Goal: Find specific page/section: Locate a particular part of the current website

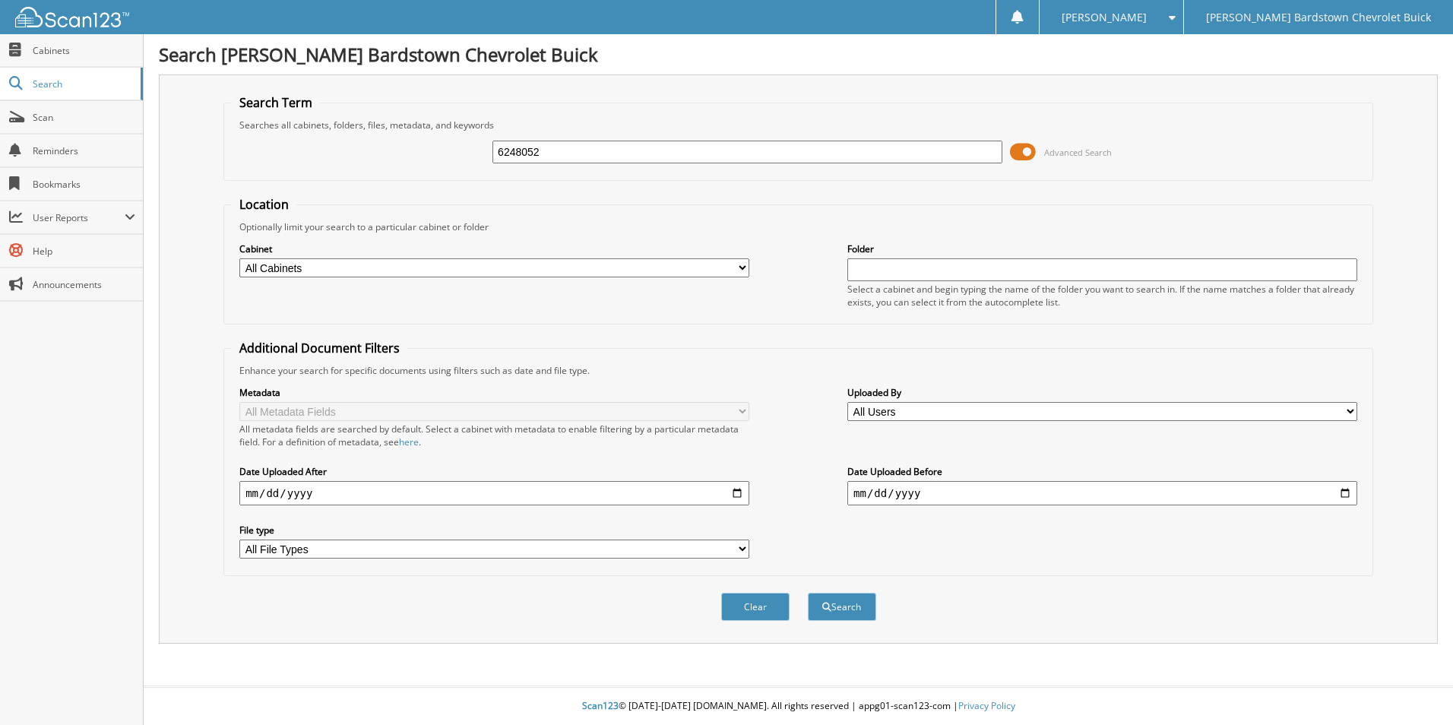
type input "6248052"
click at [808, 593] on button "Search" at bounding box center [842, 607] width 68 height 28
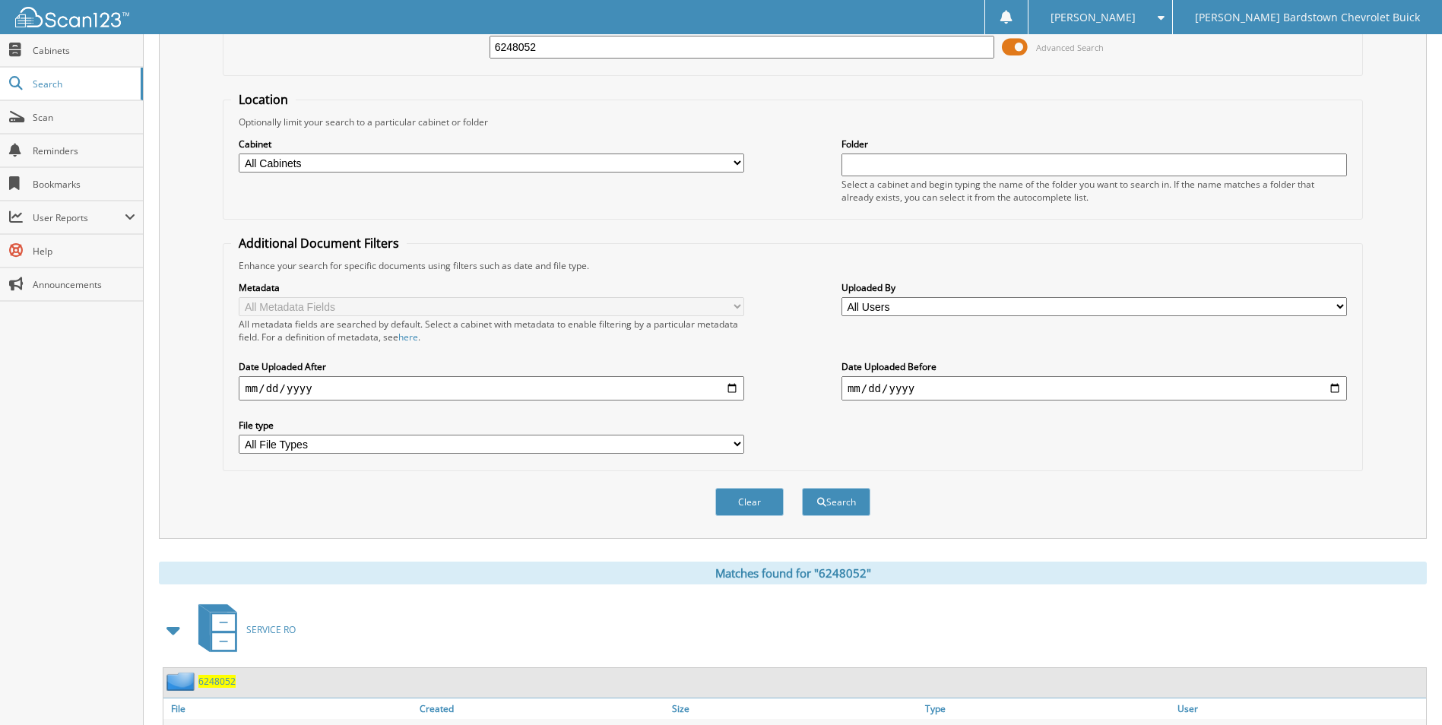
scroll to position [184, 0]
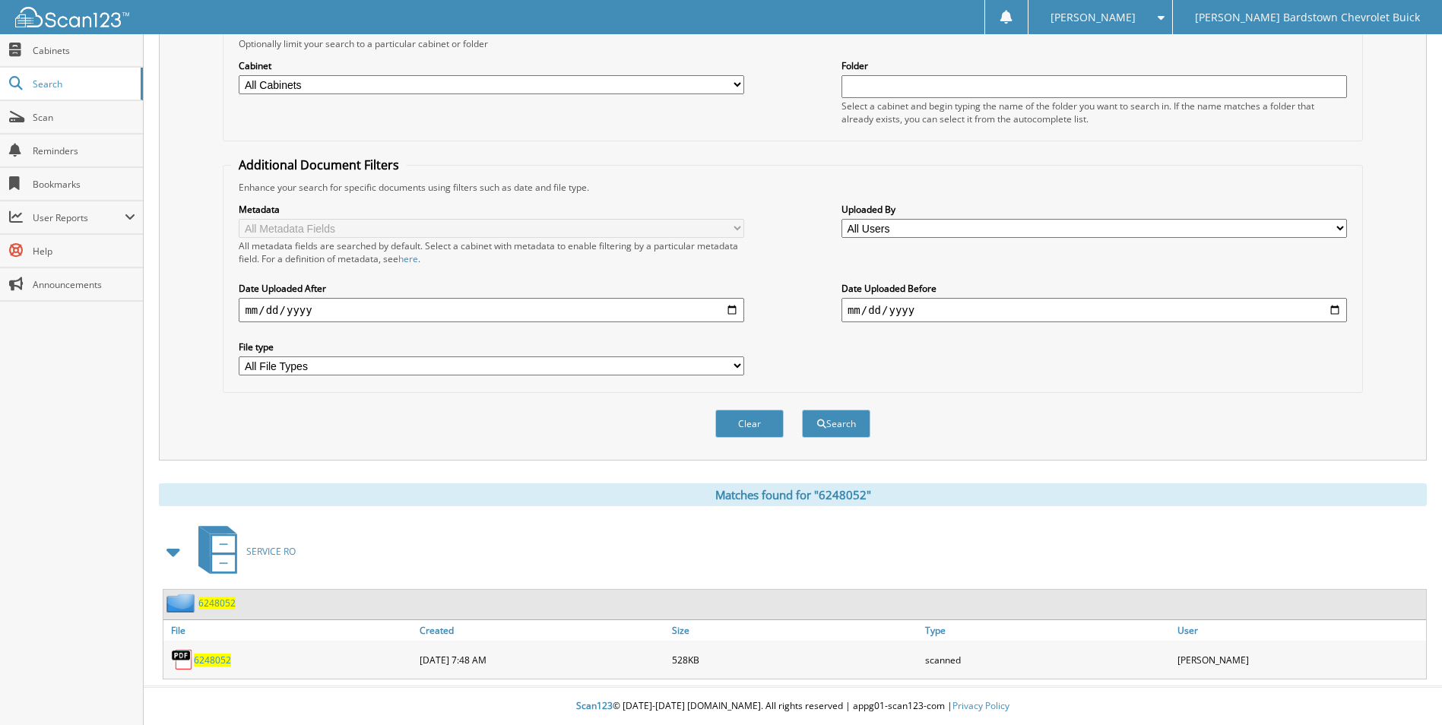
click at [206, 609] on div "6248052" at bounding box center [199, 603] width 72 height 19
click at [209, 605] on span "6248052" at bounding box center [216, 603] width 37 height 13
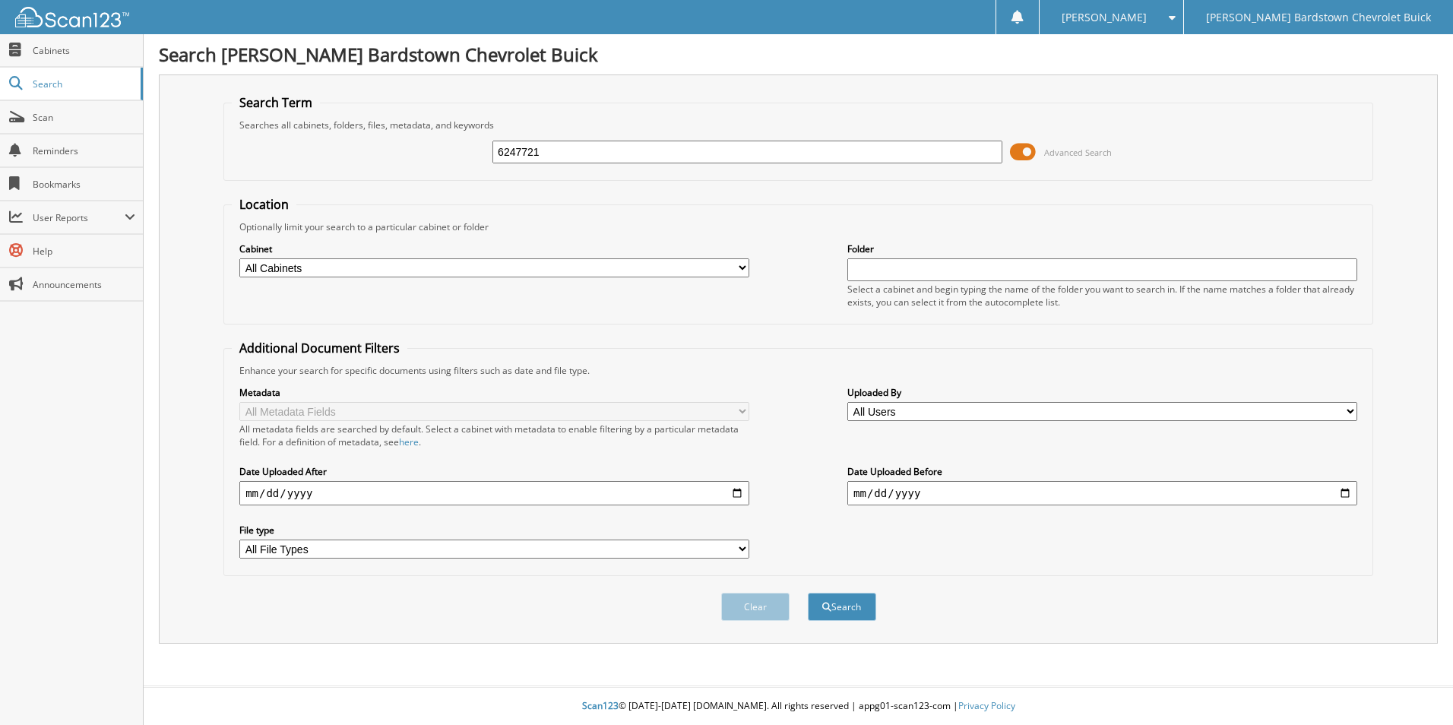
type input "6247721"
click at [808, 593] on button "Search" at bounding box center [842, 607] width 68 height 28
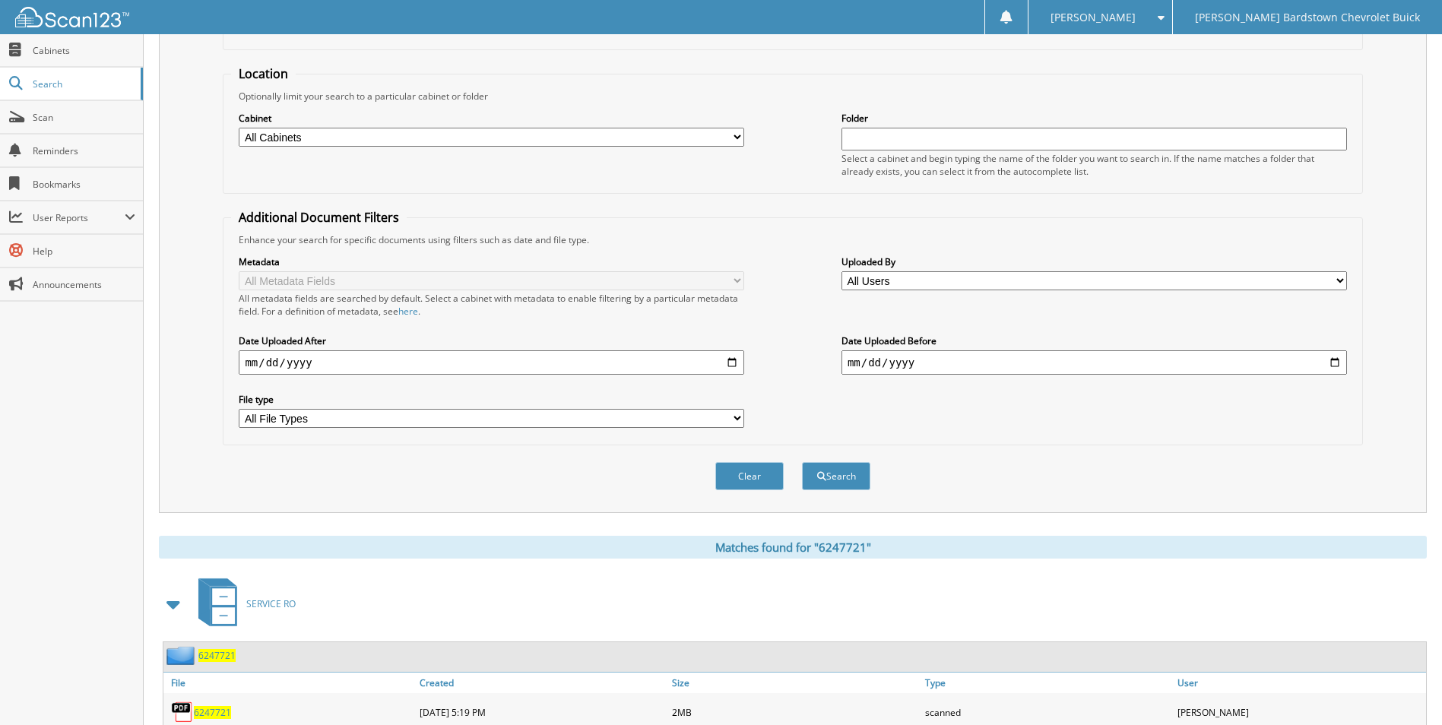
scroll to position [184, 0]
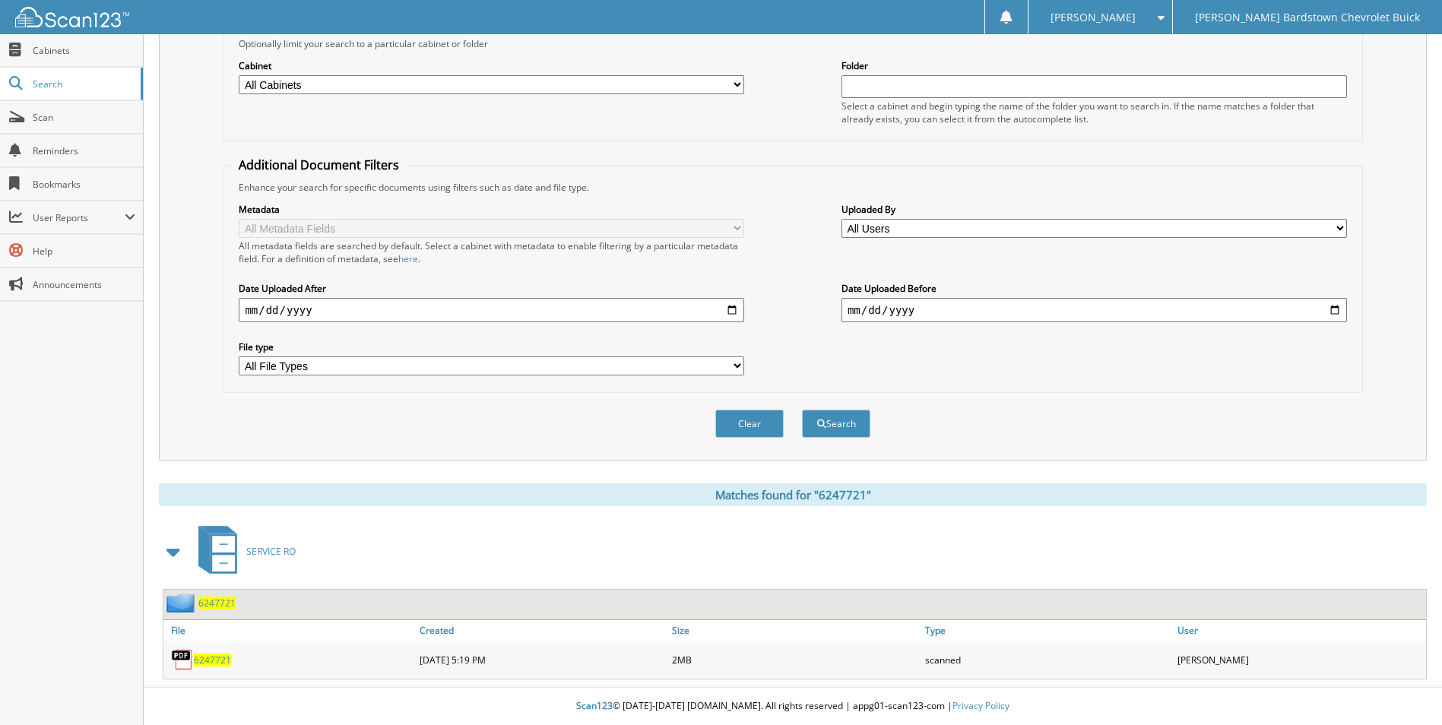
click at [217, 606] on span "6247721" at bounding box center [216, 603] width 37 height 13
